Goal: Task Accomplishment & Management: Use online tool/utility

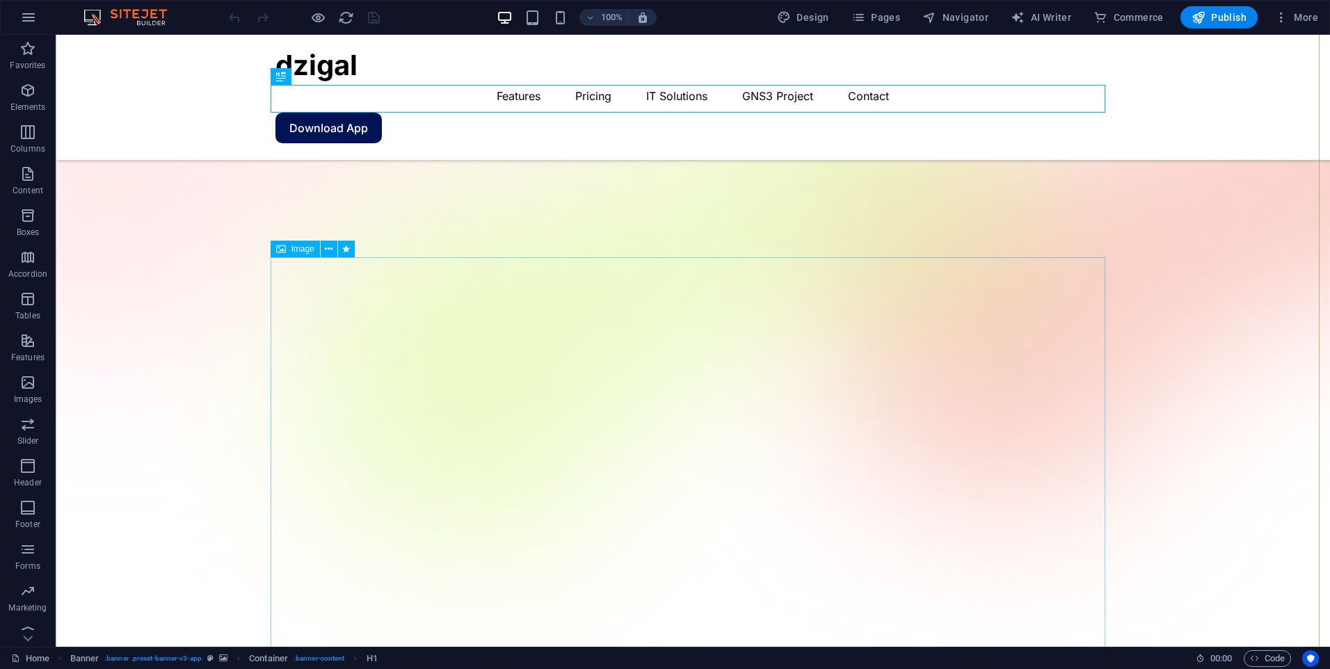
scroll to position [209, 0]
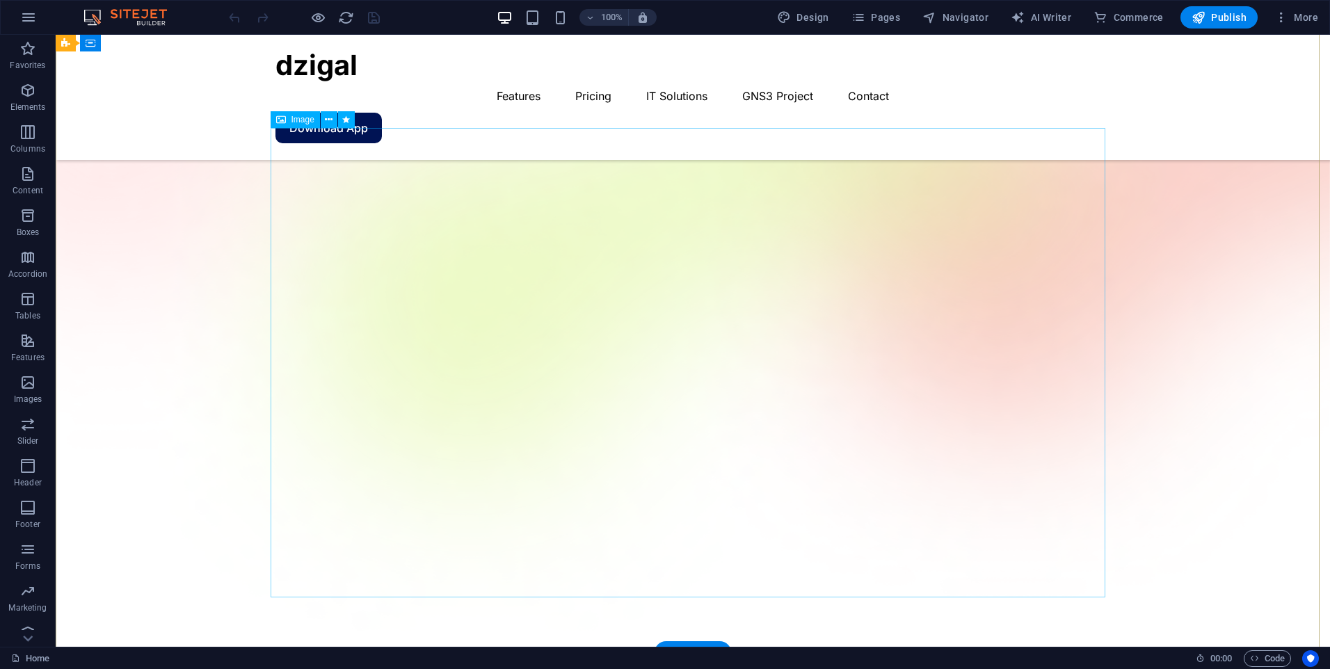
select select "%"
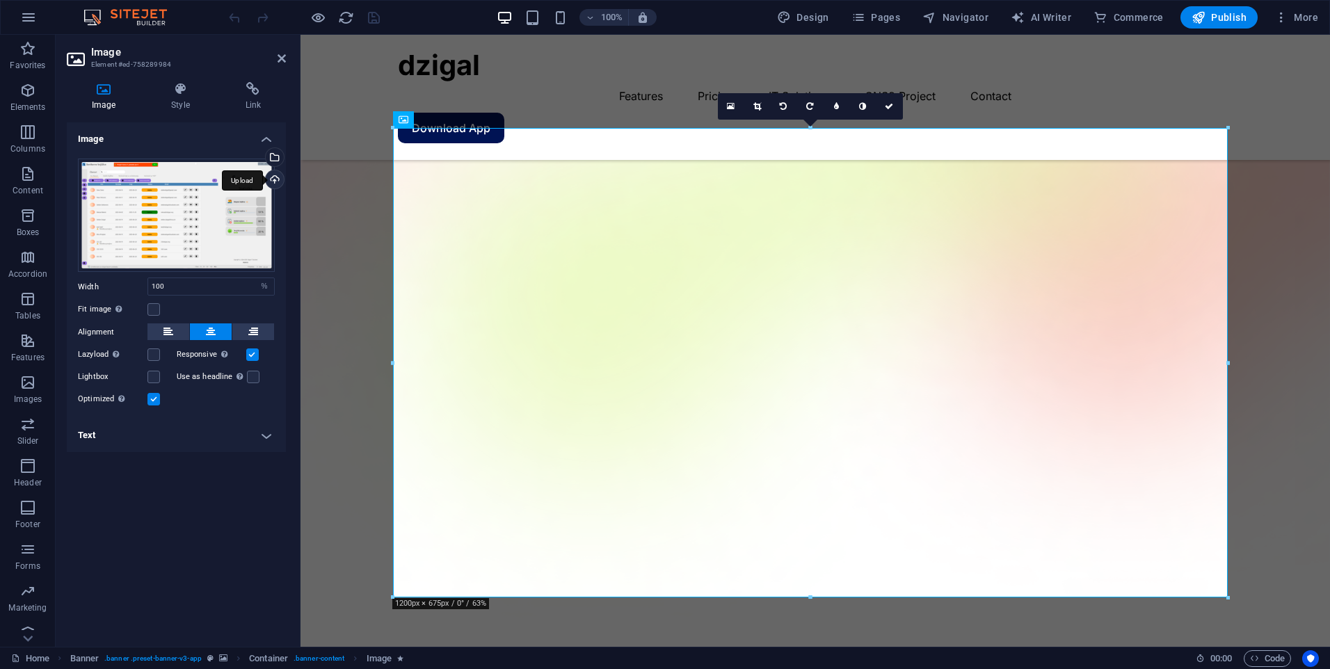
click at [273, 177] on div "Upload" at bounding box center [273, 180] width 21 height 21
click at [378, 14] on icon "save" at bounding box center [374, 18] width 16 height 16
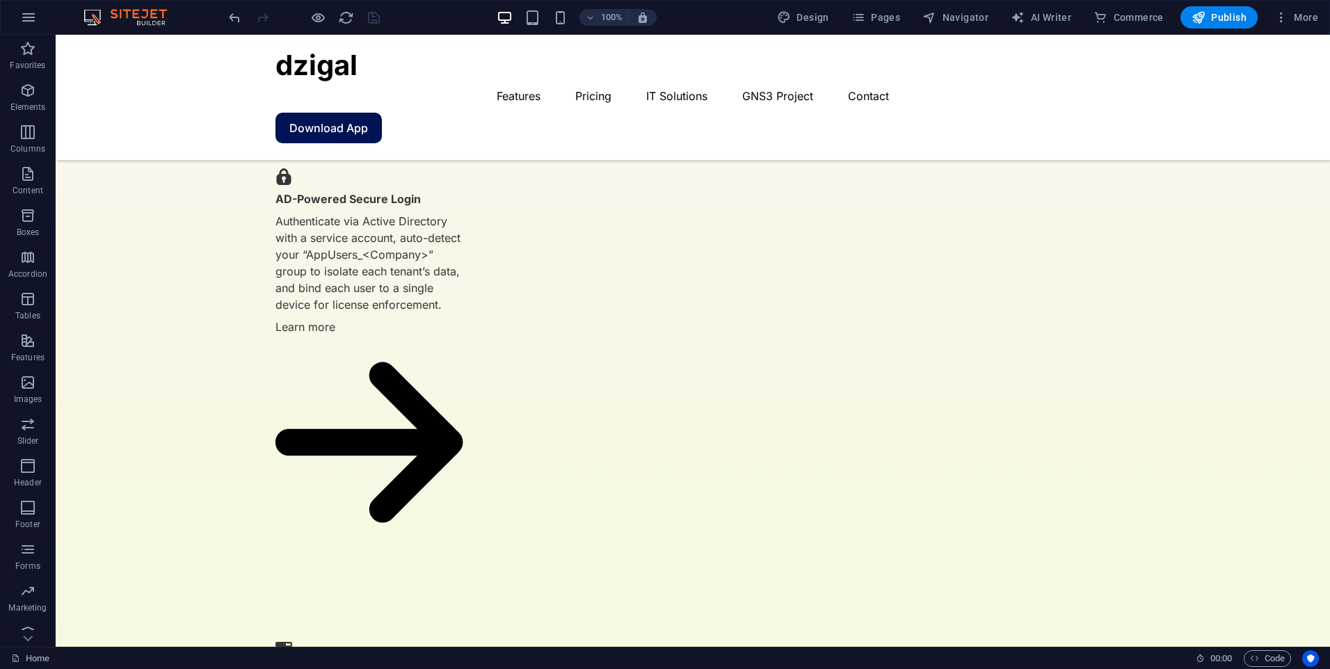
scroll to position [2208, 0]
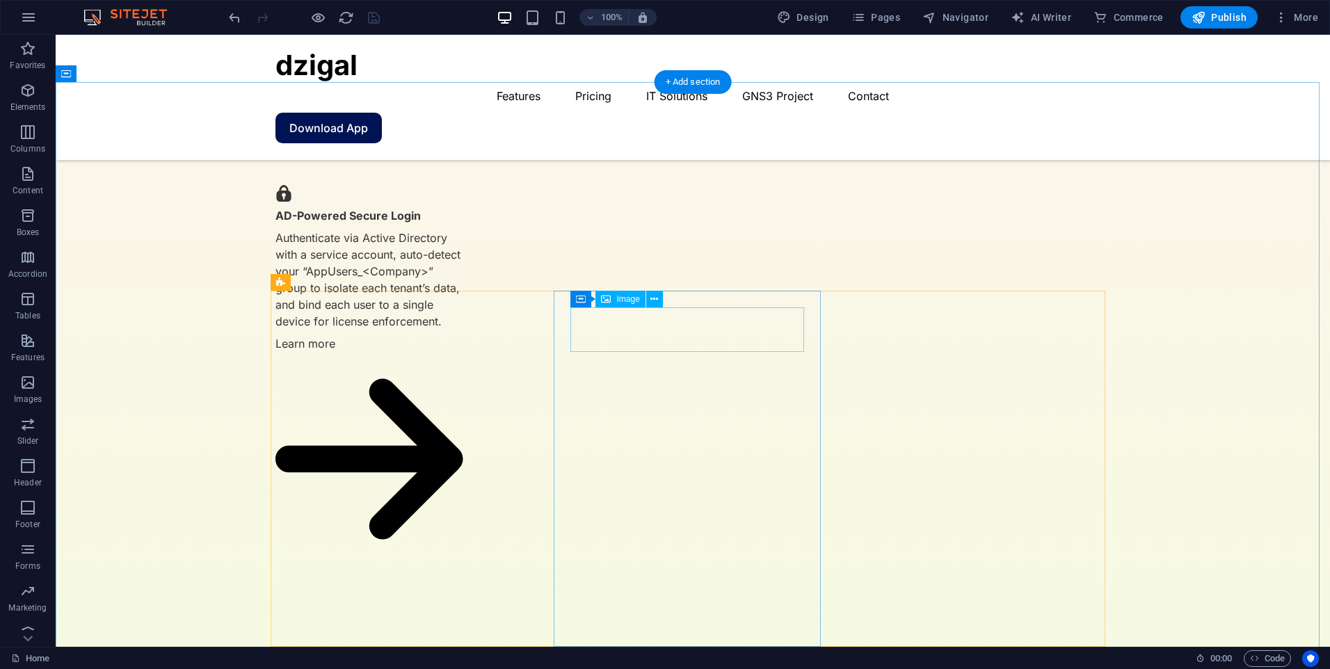
select select "px"
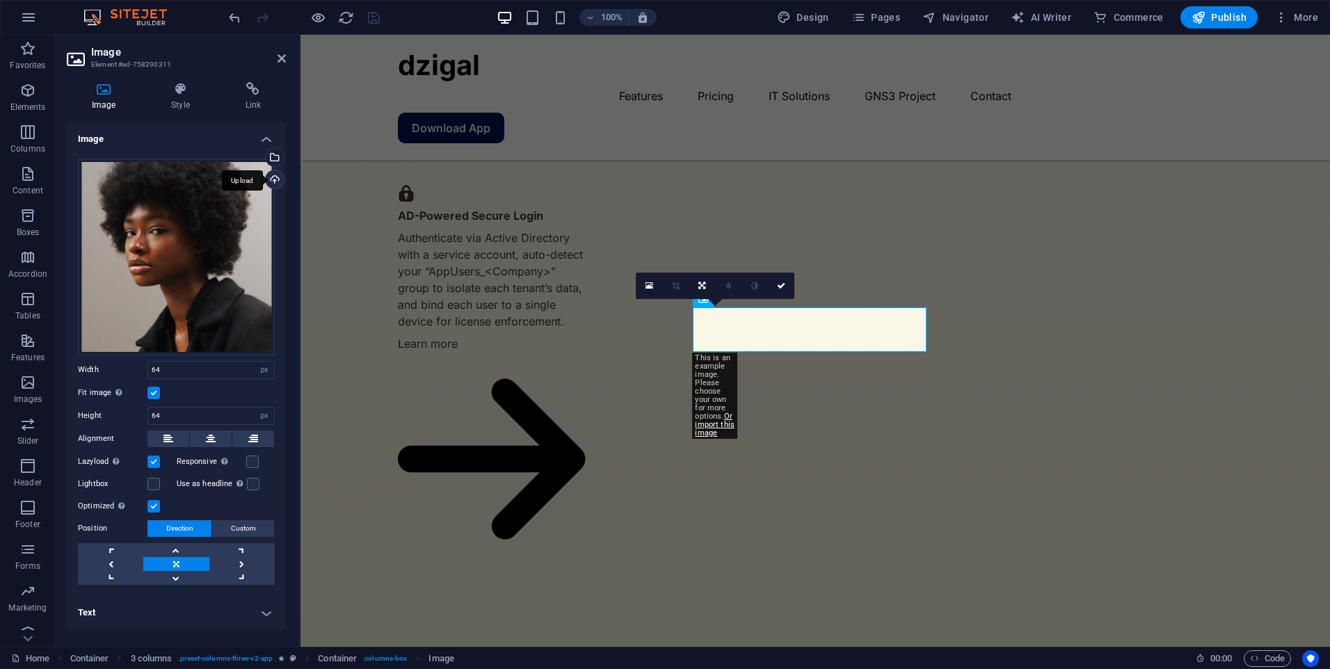
click at [271, 180] on div "Upload" at bounding box center [273, 180] width 21 height 21
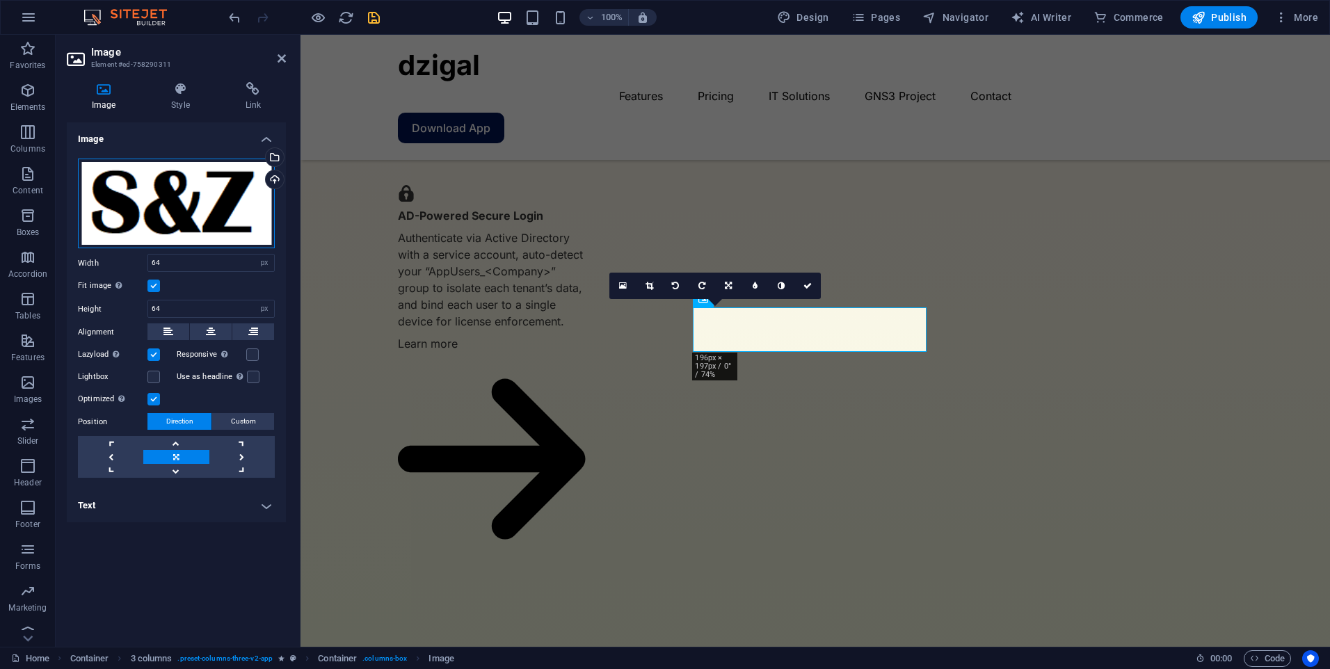
drag, startPoint x: 214, startPoint y: 219, endPoint x: 282, endPoint y: 221, distance: 68.2
click at [282, 221] on div "Drag files here, click to choose files or select files from Files or our free s…" at bounding box center [176, 318] width 219 height 342
click at [284, 61] on icon at bounding box center [282, 58] width 8 height 11
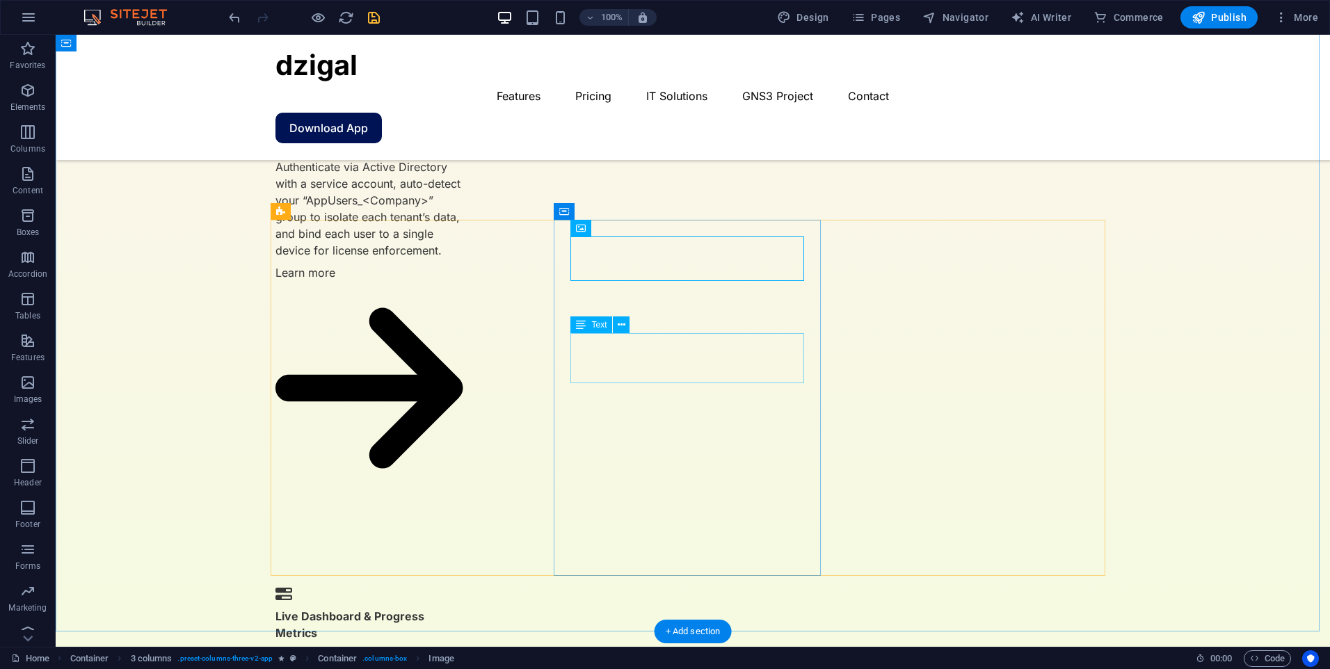
scroll to position [2278, 0]
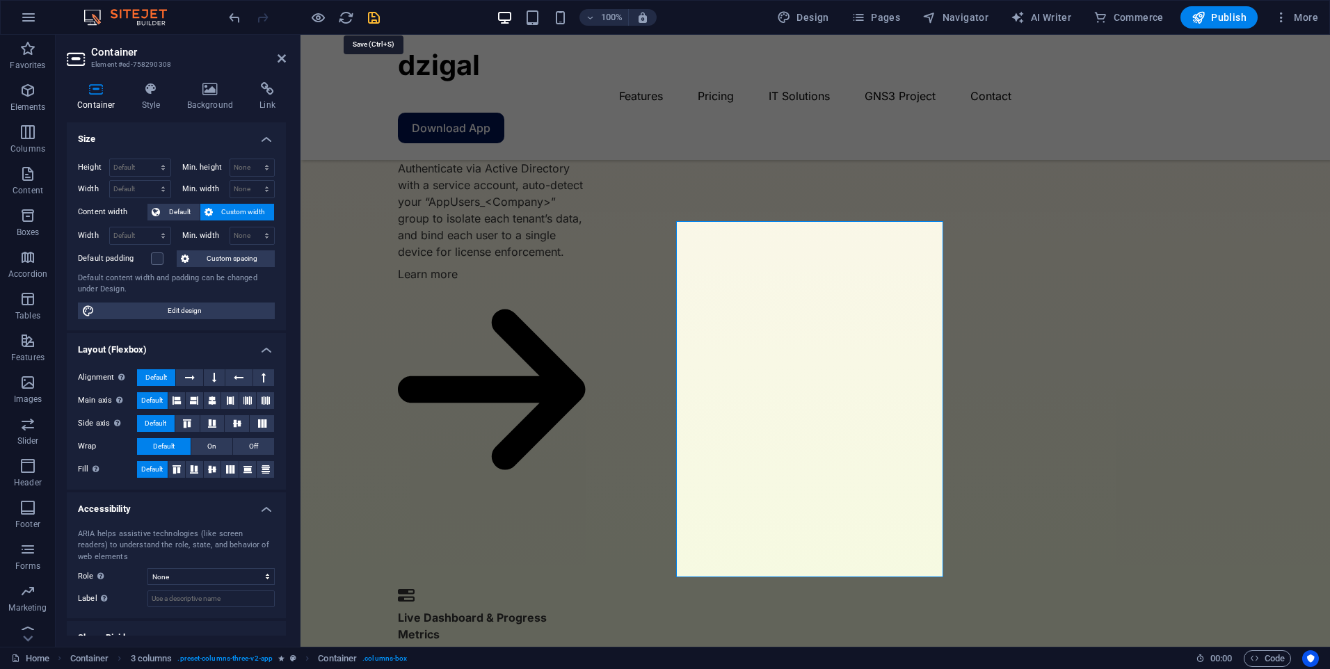
click at [367, 23] on icon "save" at bounding box center [374, 18] width 16 height 16
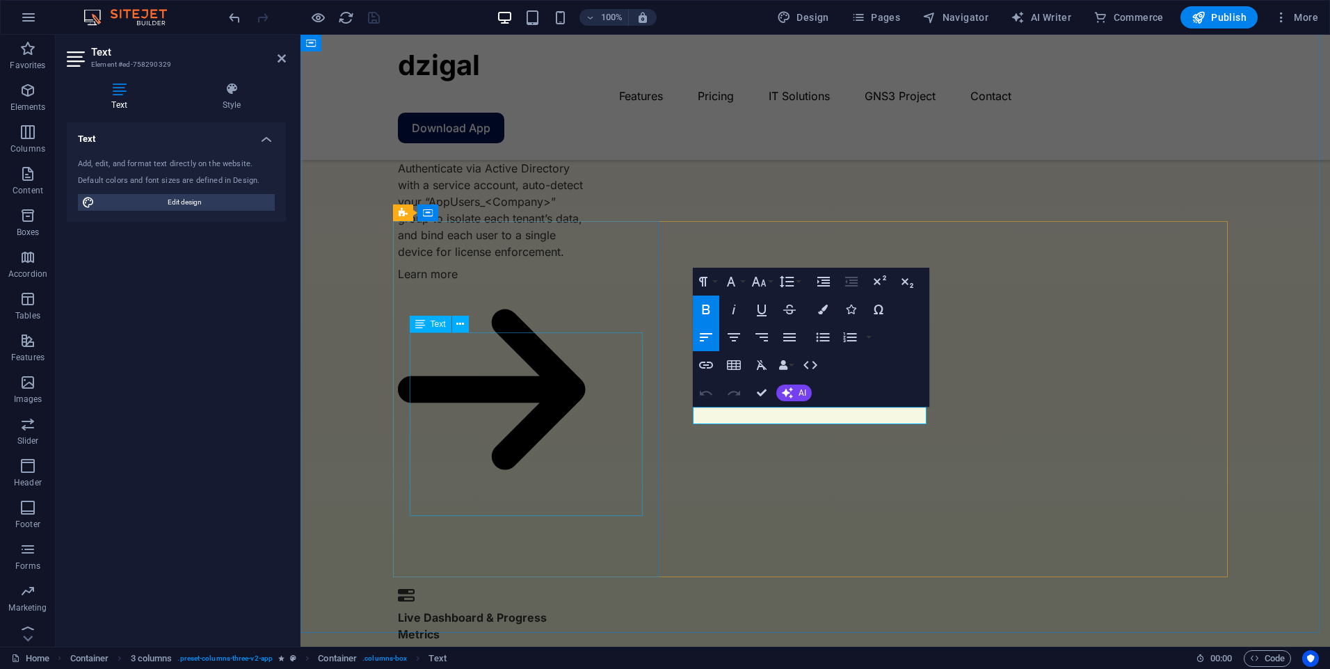
drag, startPoint x: 799, startPoint y: 417, endPoint x: 639, endPoint y: 418, distance: 160.0
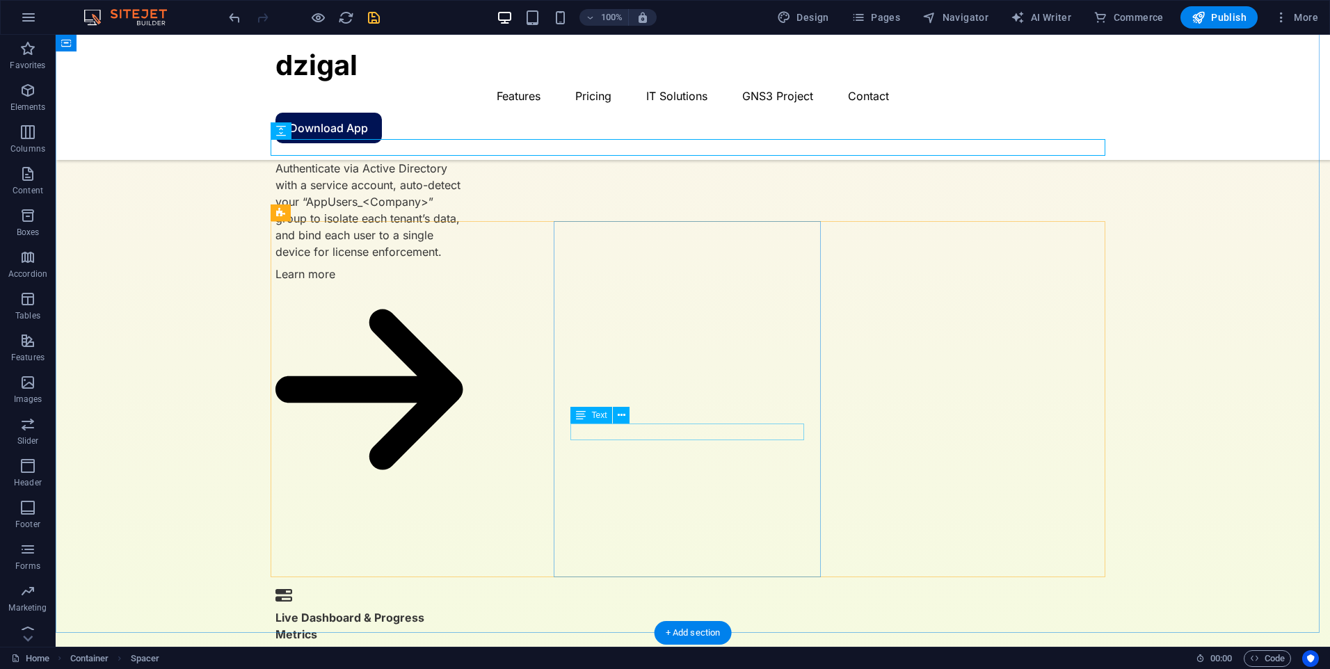
click at [609, 413] on div "Text" at bounding box center [591, 415] width 42 height 17
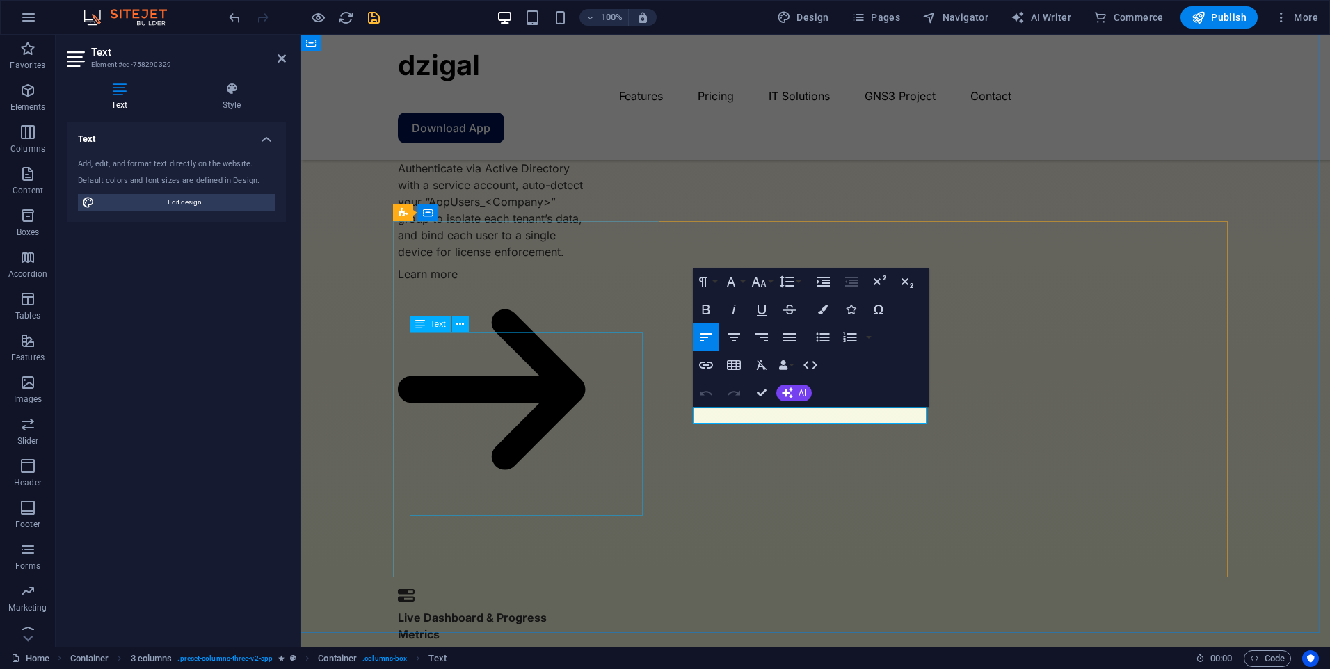
drag, startPoint x: 757, startPoint y: 414, endPoint x: 634, endPoint y: 408, distance: 123.2
click at [713, 312] on icon "button" at bounding box center [706, 309] width 17 height 17
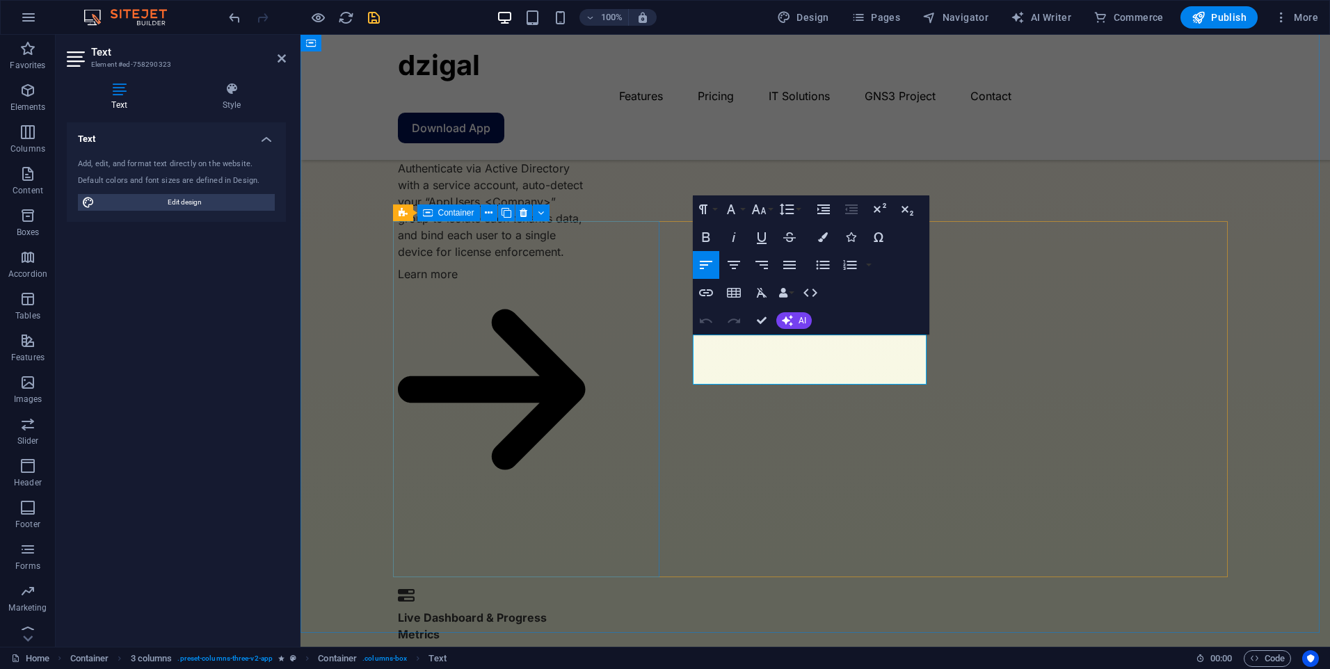
drag, startPoint x: 845, startPoint y: 376, endPoint x: 659, endPoint y: 337, distance: 189.6
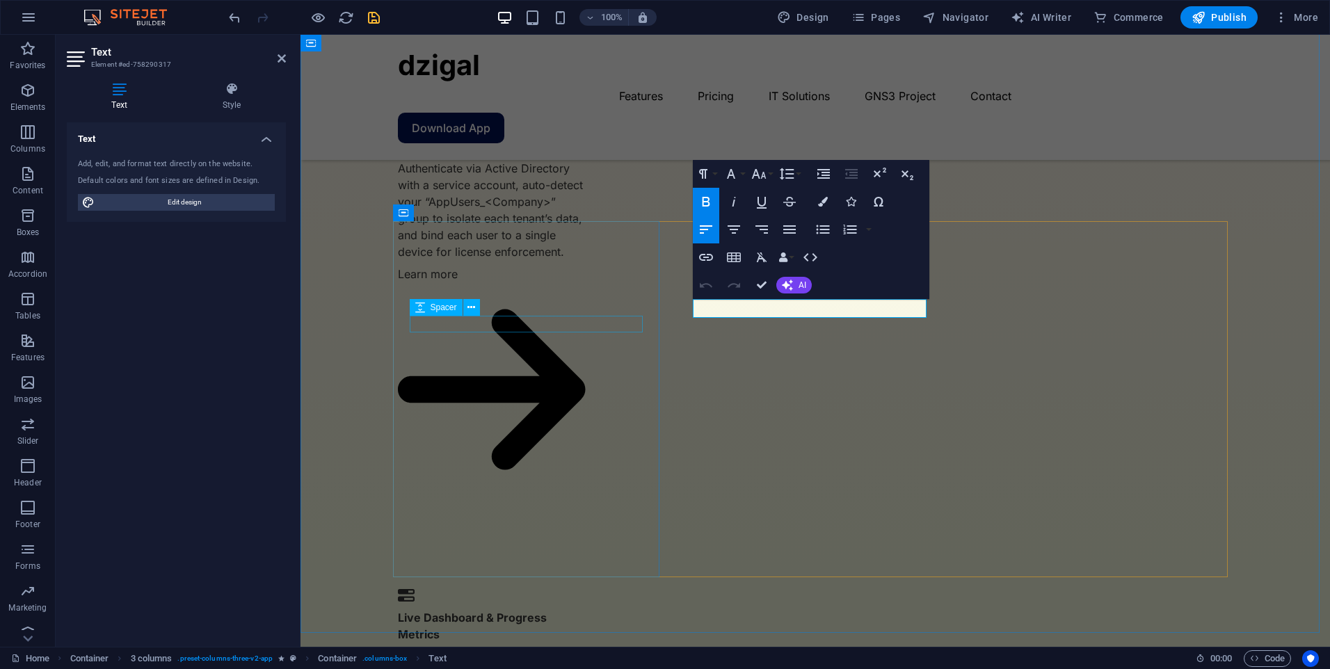
drag, startPoint x: 905, startPoint y: 305, endPoint x: 598, endPoint y: 331, distance: 307.9
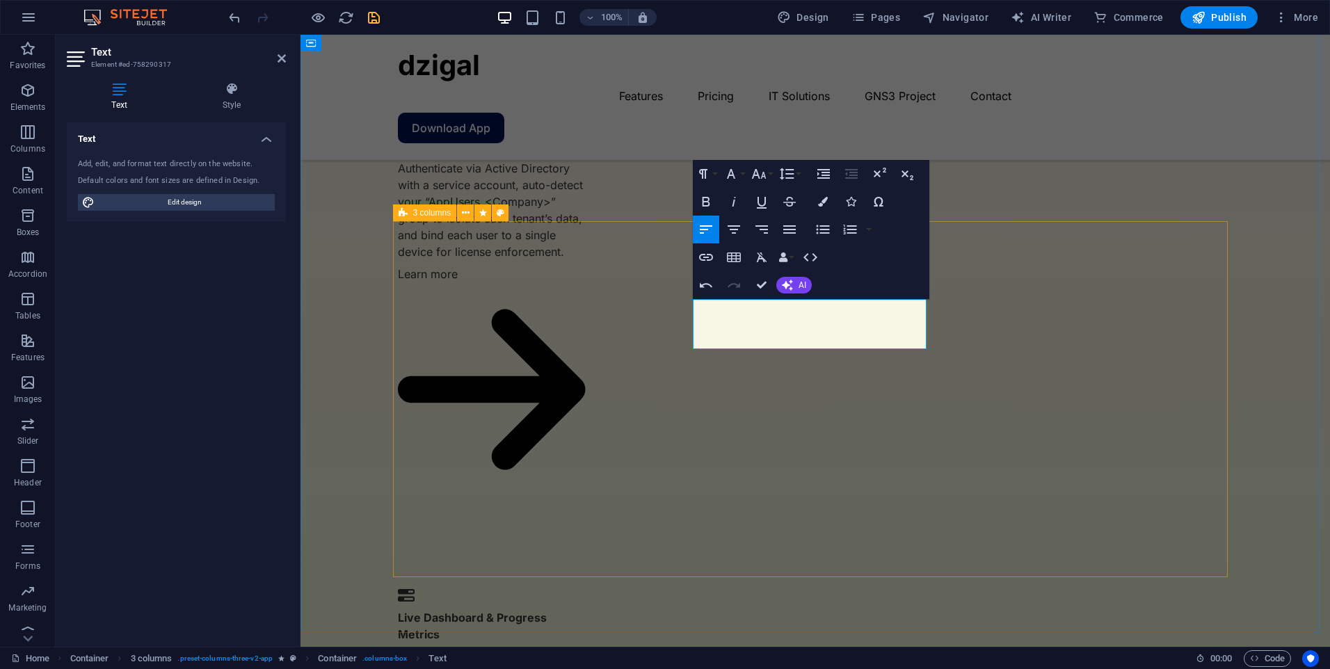
drag, startPoint x: 755, startPoint y: 345, endPoint x: 1010, endPoint y: 275, distance: 264.1
click at [704, 202] on icon "button" at bounding box center [706, 202] width 8 height 10
click at [375, 21] on icon "save" at bounding box center [374, 18] width 16 height 16
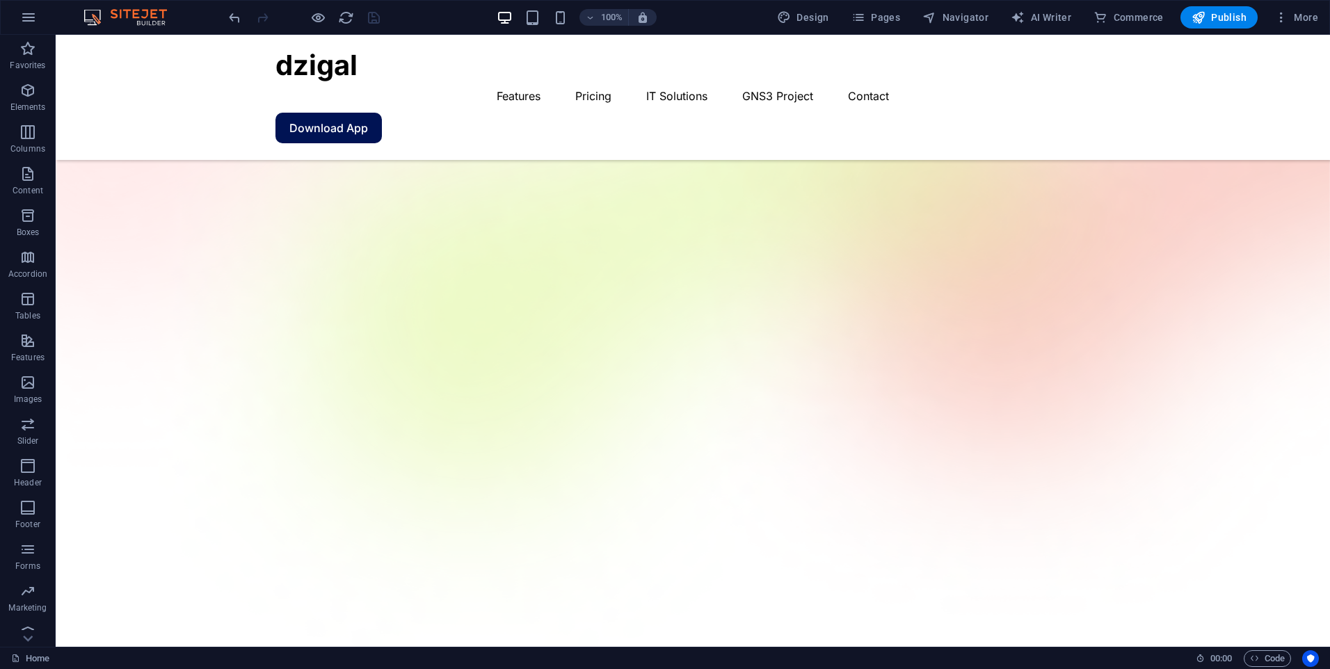
scroll to position [0, 0]
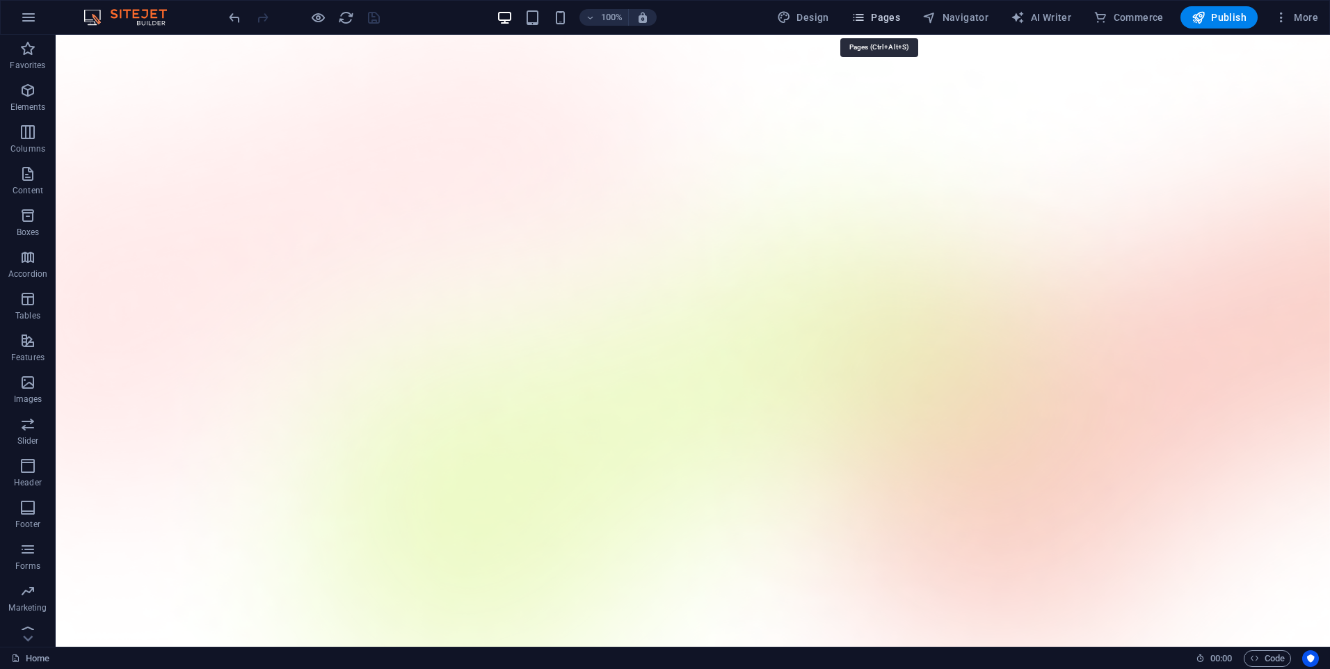
click at [875, 14] on span "Pages" at bounding box center [875, 17] width 49 height 14
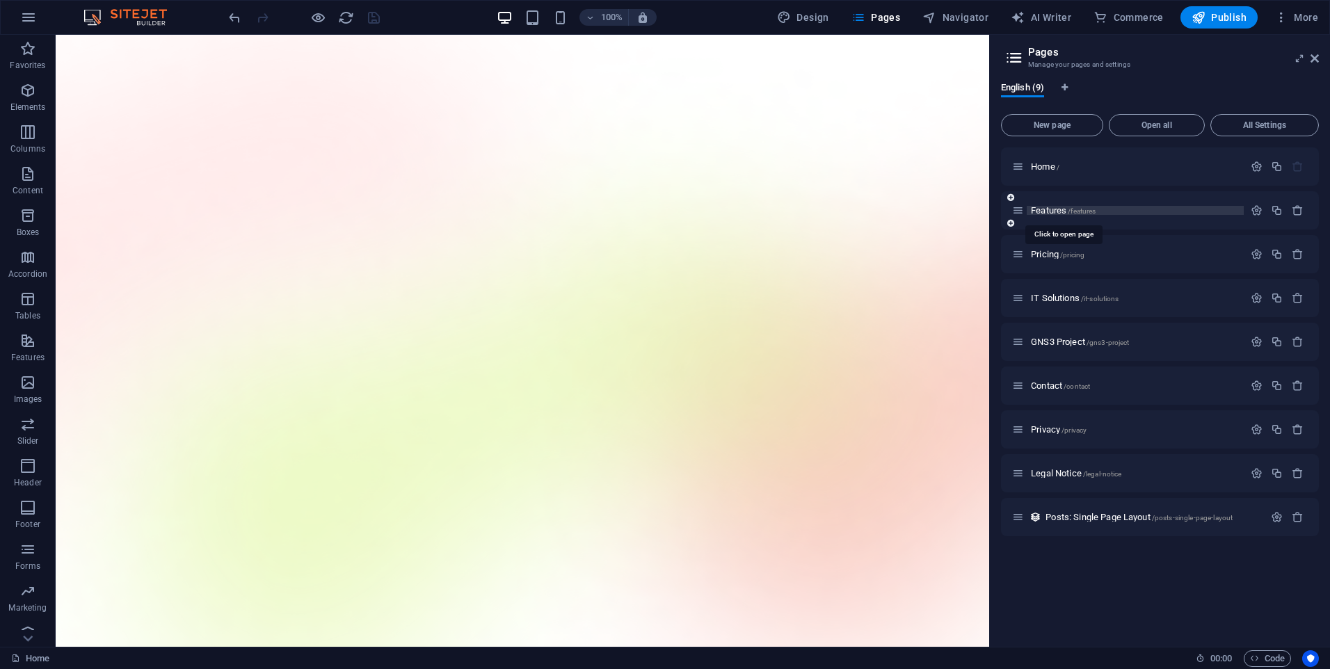
click at [1055, 214] on span "Features /features" at bounding box center [1063, 210] width 65 height 10
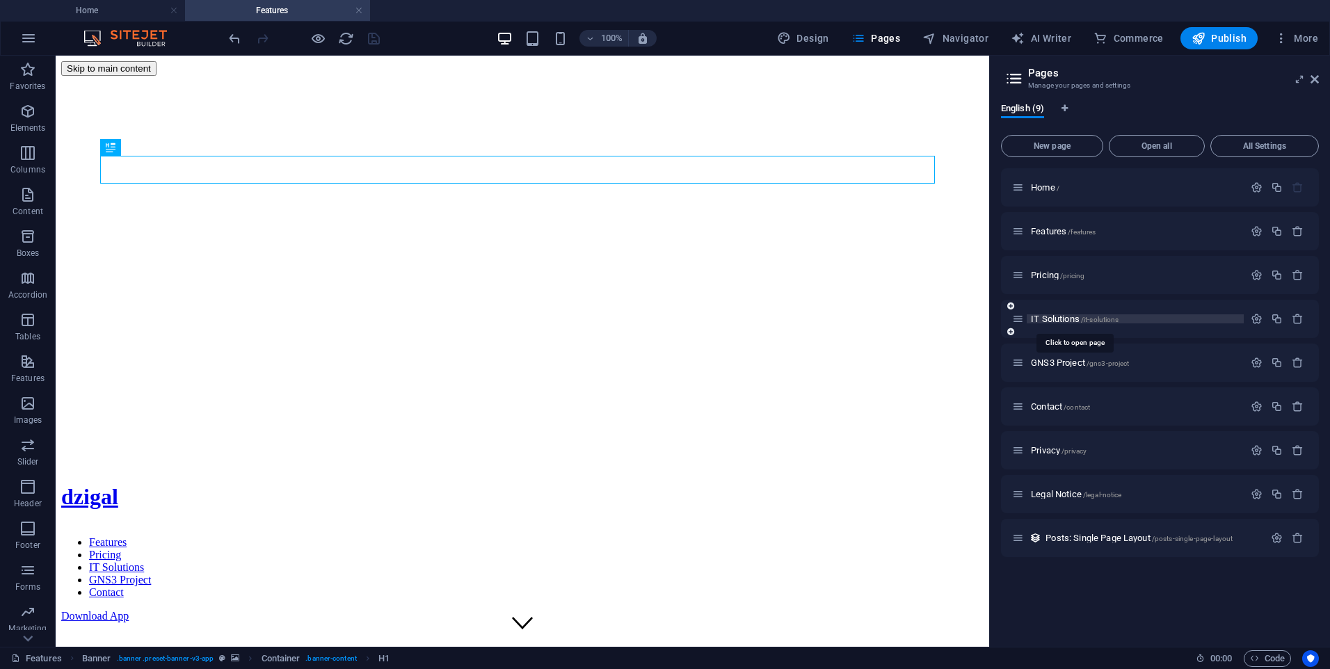
click at [1045, 321] on span "IT Solutions /it-solutions" at bounding box center [1075, 319] width 88 height 10
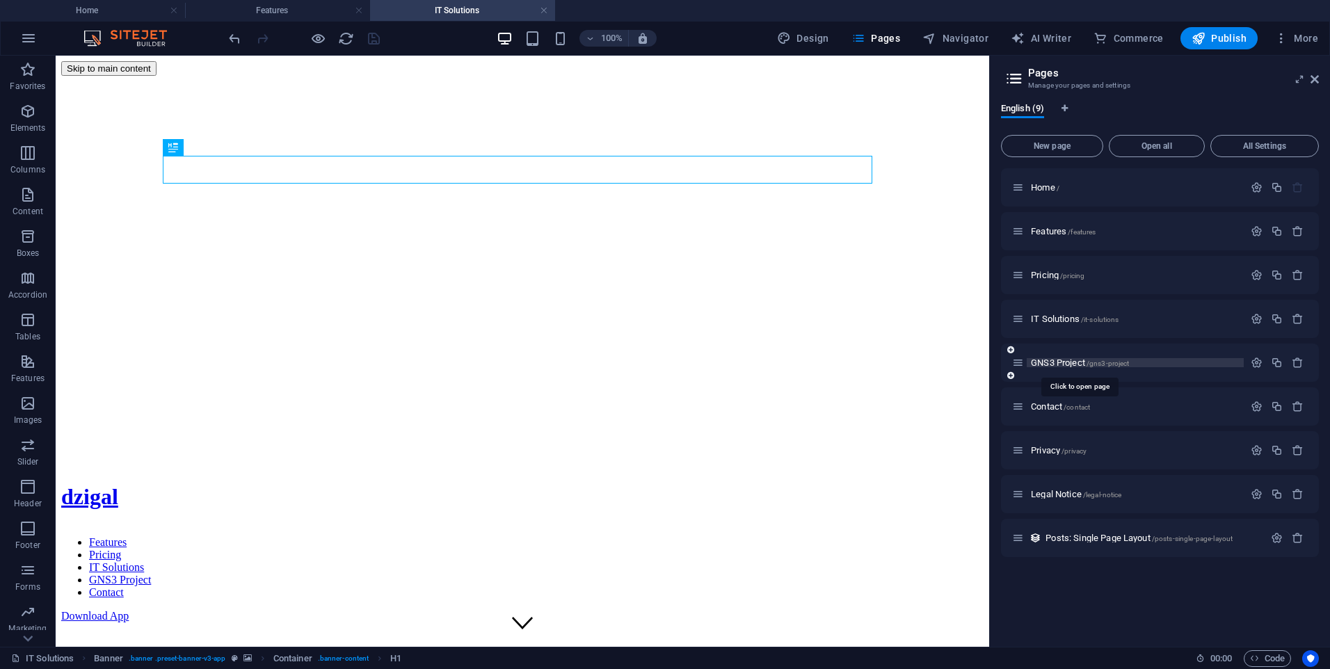
click at [1058, 364] on span "GNS3 Project /gns3-project" at bounding box center [1080, 363] width 98 height 10
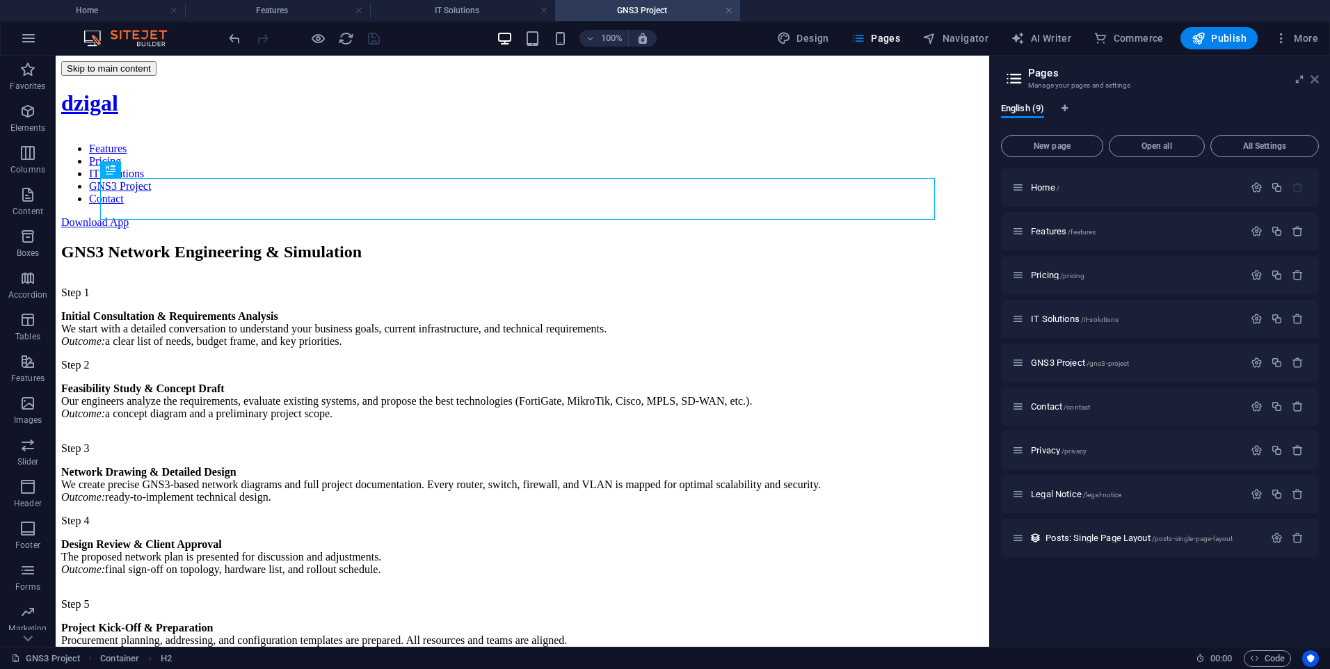
click at [1315, 77] on icon at bounding box center [1314, 79] width 8 height 11
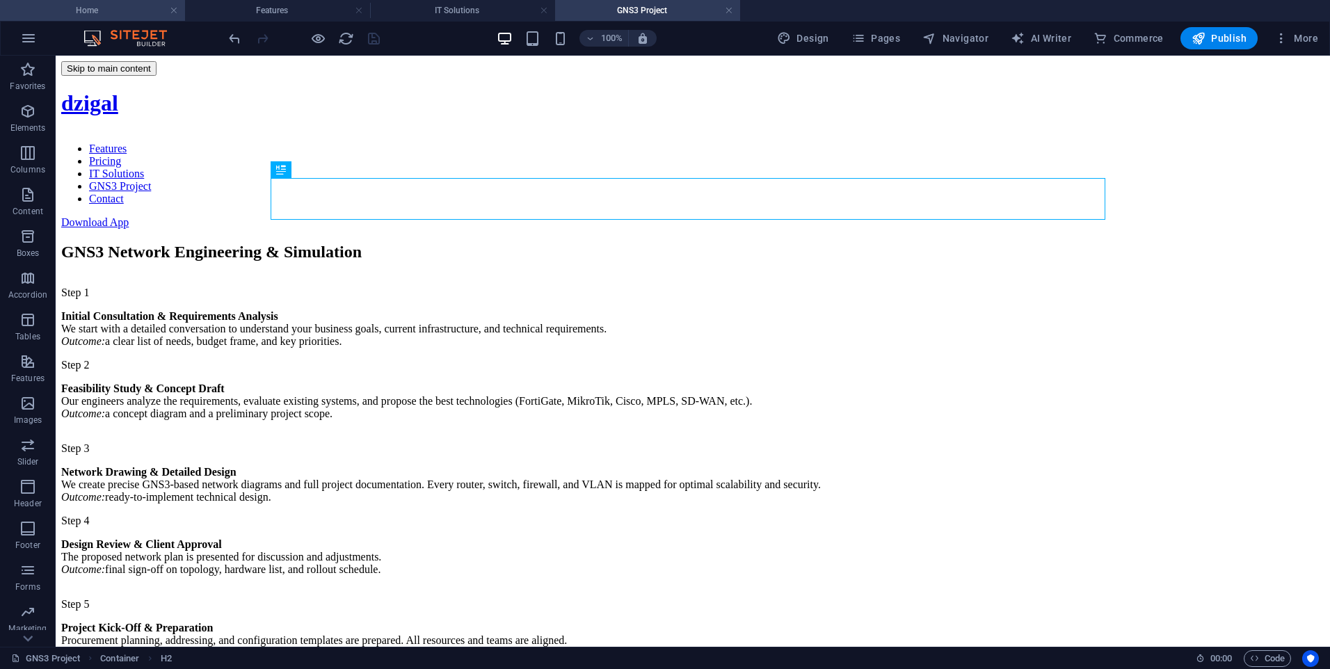
click at [111, 3] on h4 "Home" at bounding box center [92, 10] width 185 height 15
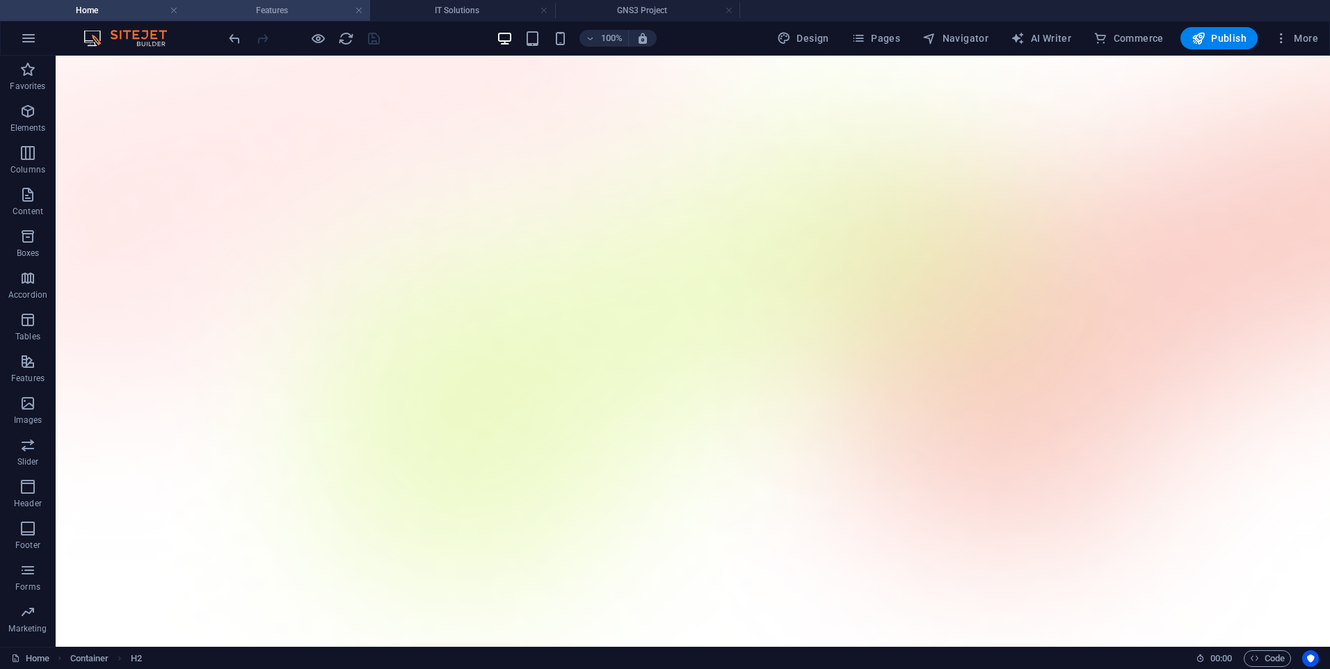
click at [266, 6] on h4 "Features" at bounding box center [277, 10] width 185 height 15
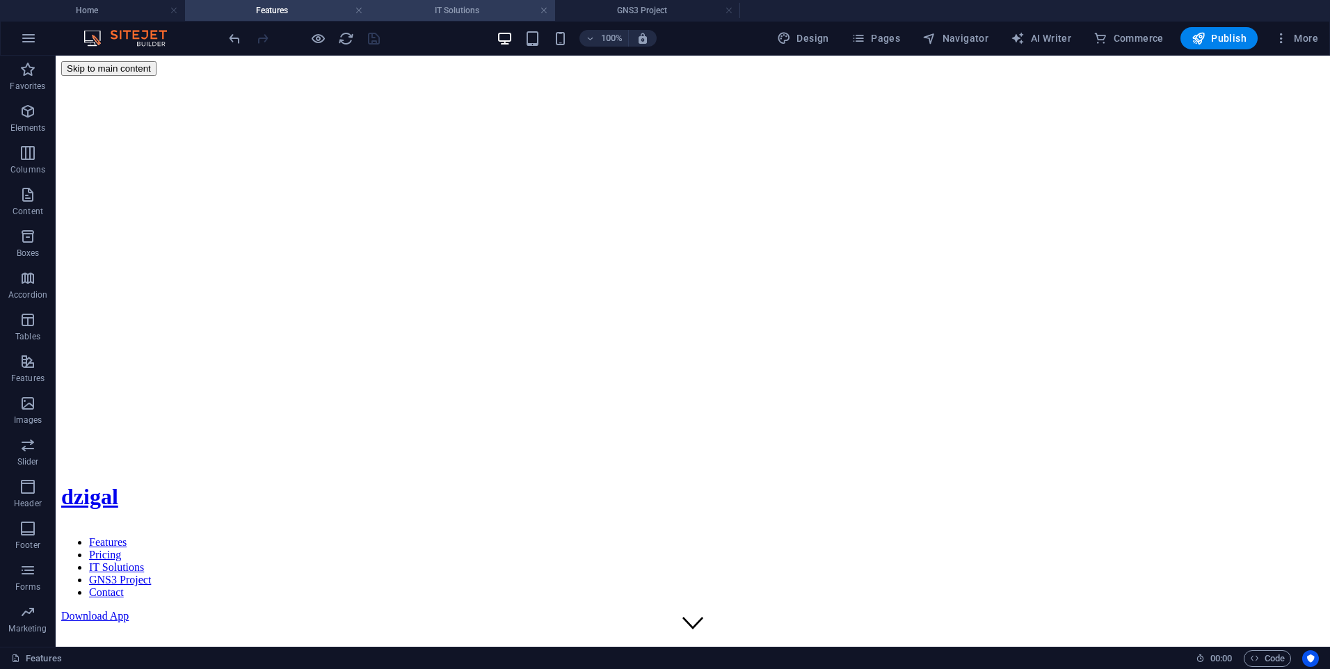
click at [459, 4] on h4 "IT Solutions" at bounding box center [462, 10] width 185 height 15
click at [618, 8] on h4 "GNS3 Project" at bounding box center [647, 10] width 185 height 15
